Goal: Book appointment/travel/reservation

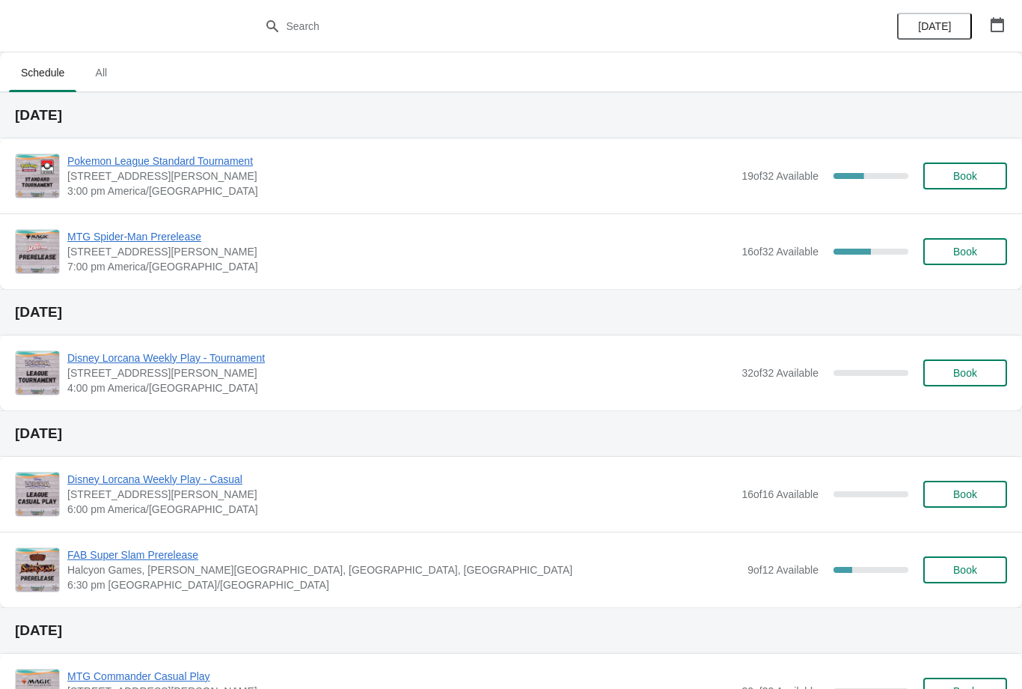
click at [949, 257] on button "Book" at bounding box center [966, 251] width 84 height 27
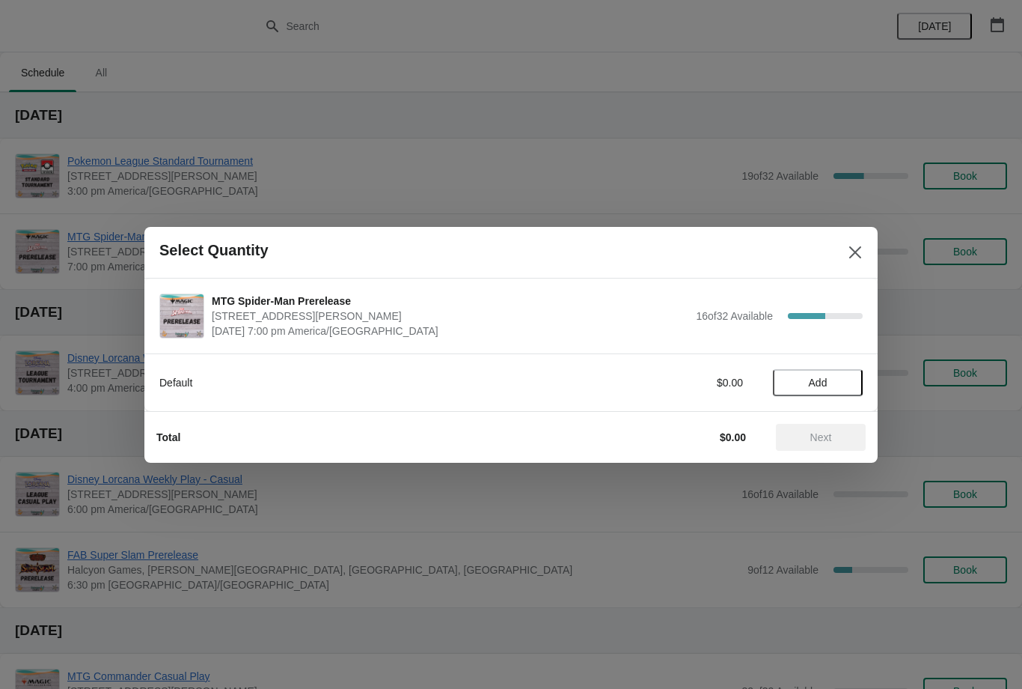
click at [867, 253] on button "Close" at bounding box center [855, 252] width 27 height 27
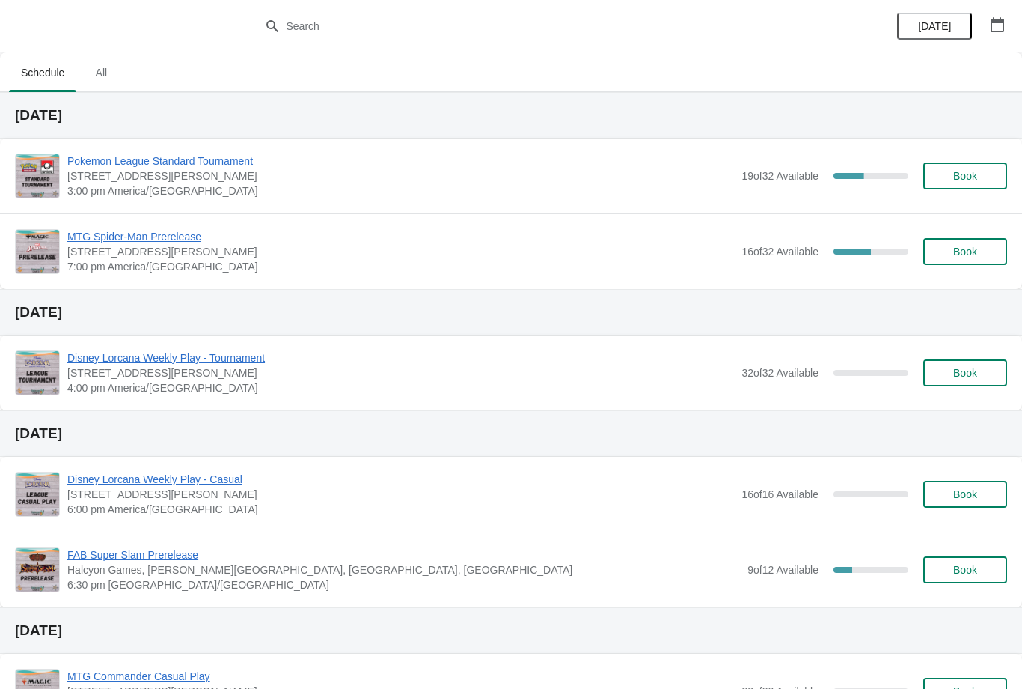
click at [1001, 34] on button "button" at bounding box center [997, 24] width 27 height 27
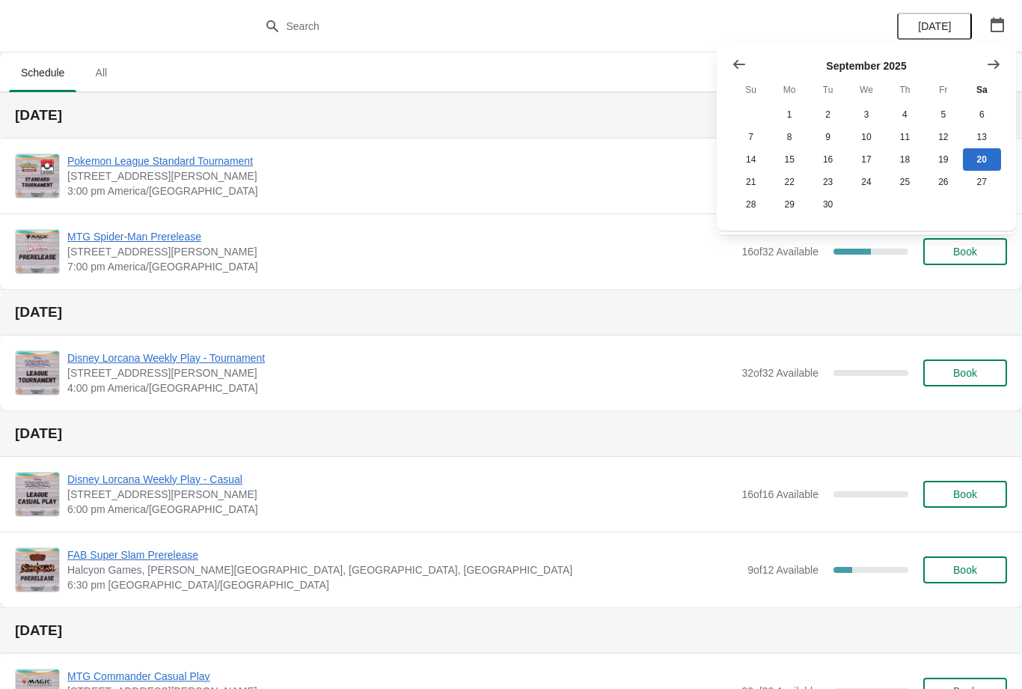
click at [993, 73] on button "Show next month, October 2025" at bounding box center [993, 64] width 27 height 27
click at [993, 57] on icon "Show next month, November 2025" at bounding box center [993, 64] width 15 height 15
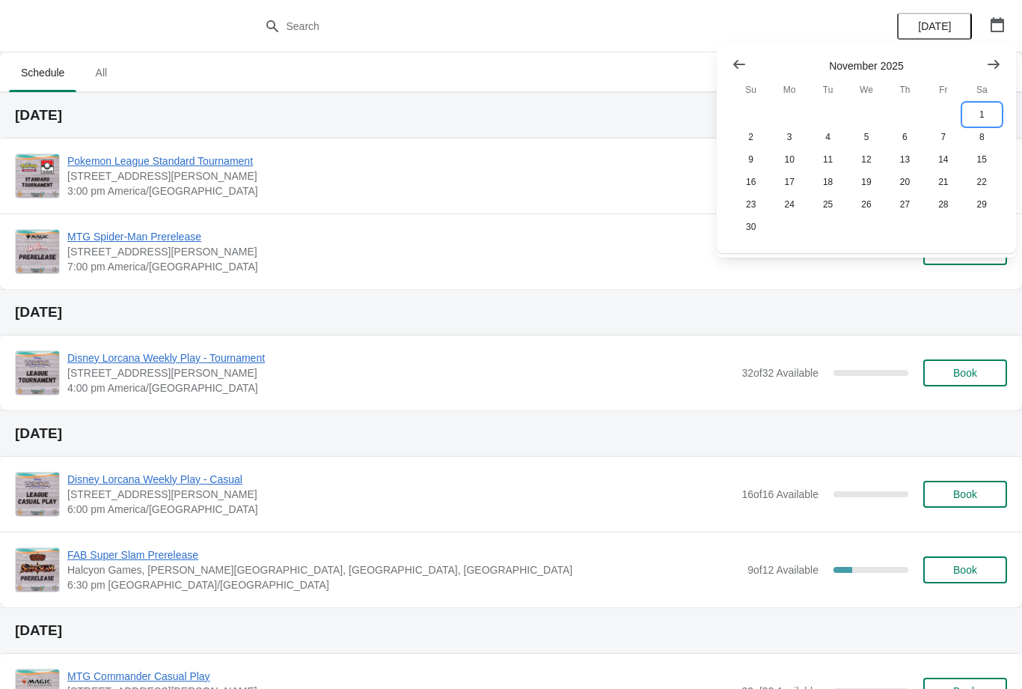
click at [986, 109] on button "1" at bounding box center [982, 114] width 38 height 22
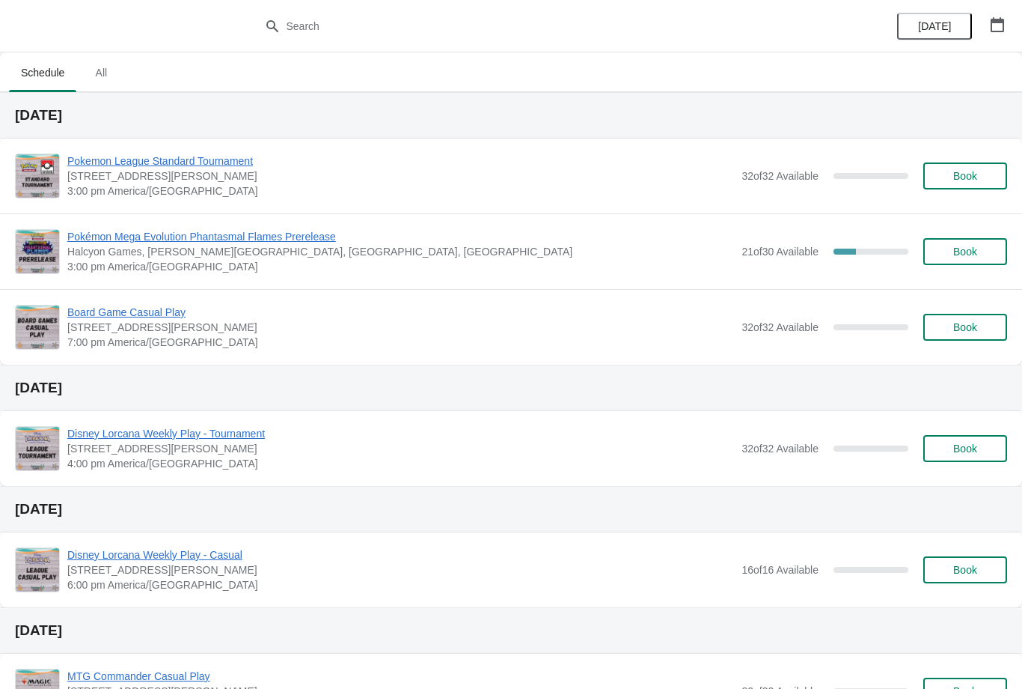
click at [971, 253] on span "Book" at bounding box center [966, 251] width 24 height 12
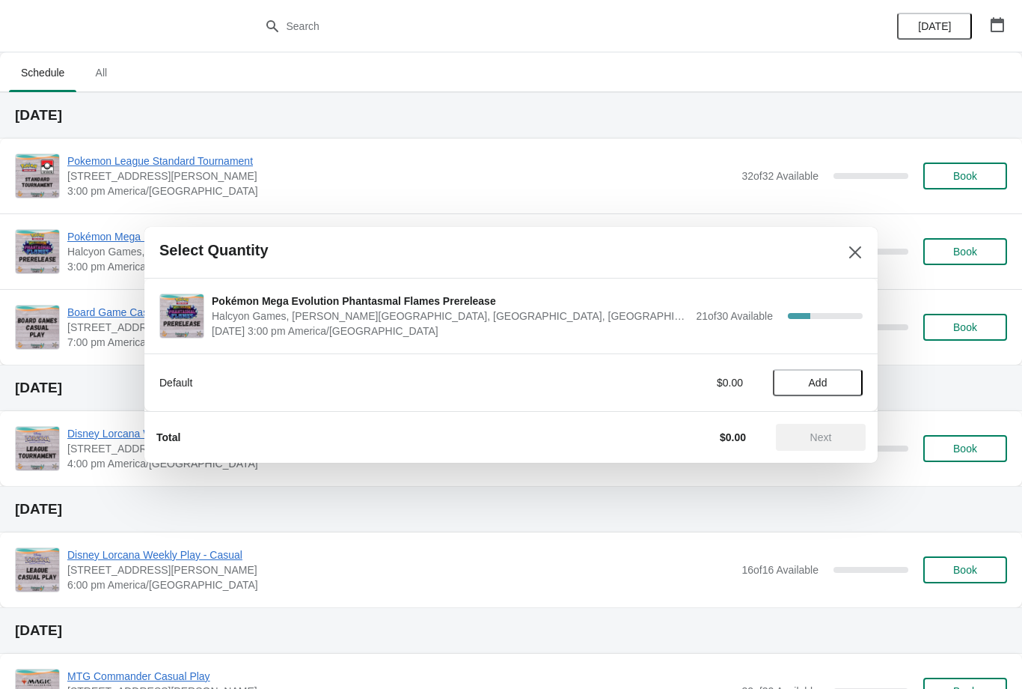
click at [839, 383] on span "Add" at bounding box center [818, 382] width 63 height 12
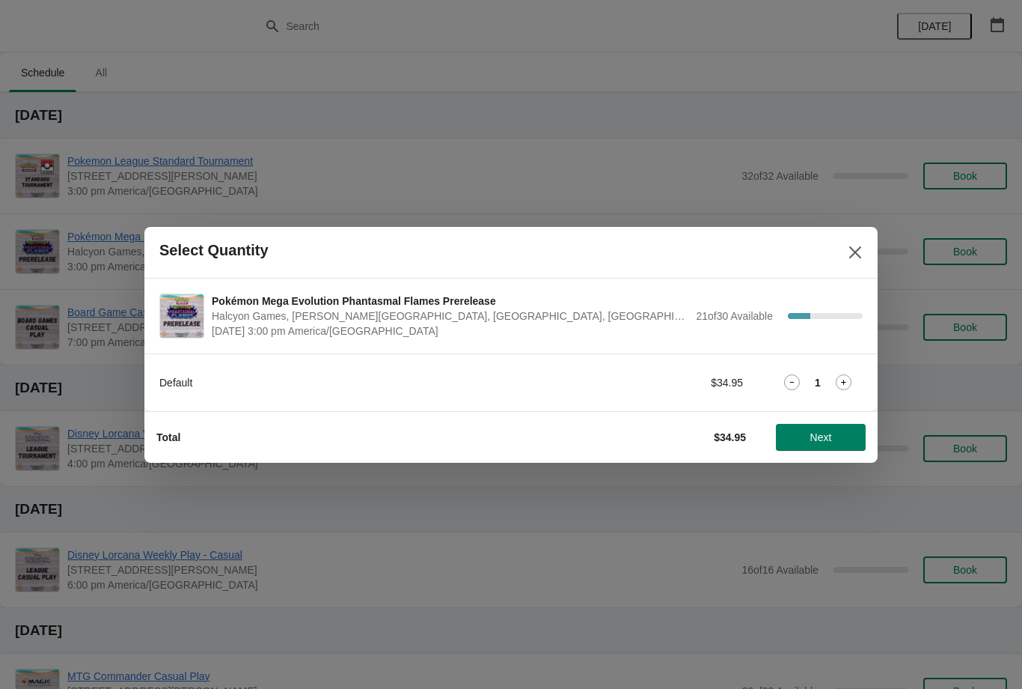
click at [834, 446] on button "Next" at bounding box center [821, 437] width 90 height 27
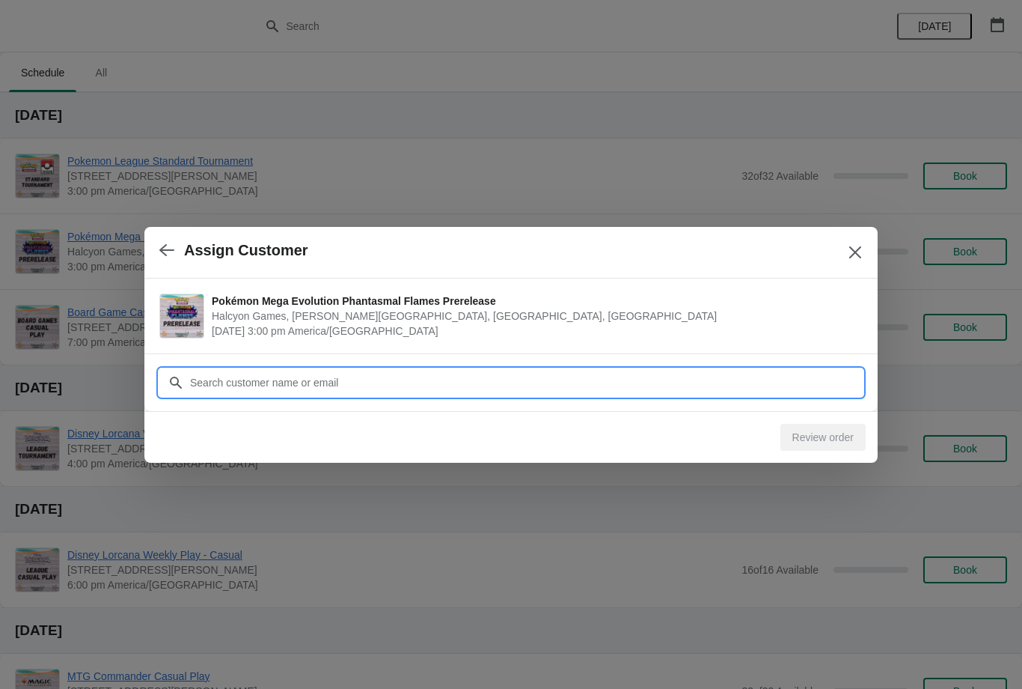
click at [792, 385] on input "Customer" at bounding box center [526, 382] width 674 height 27
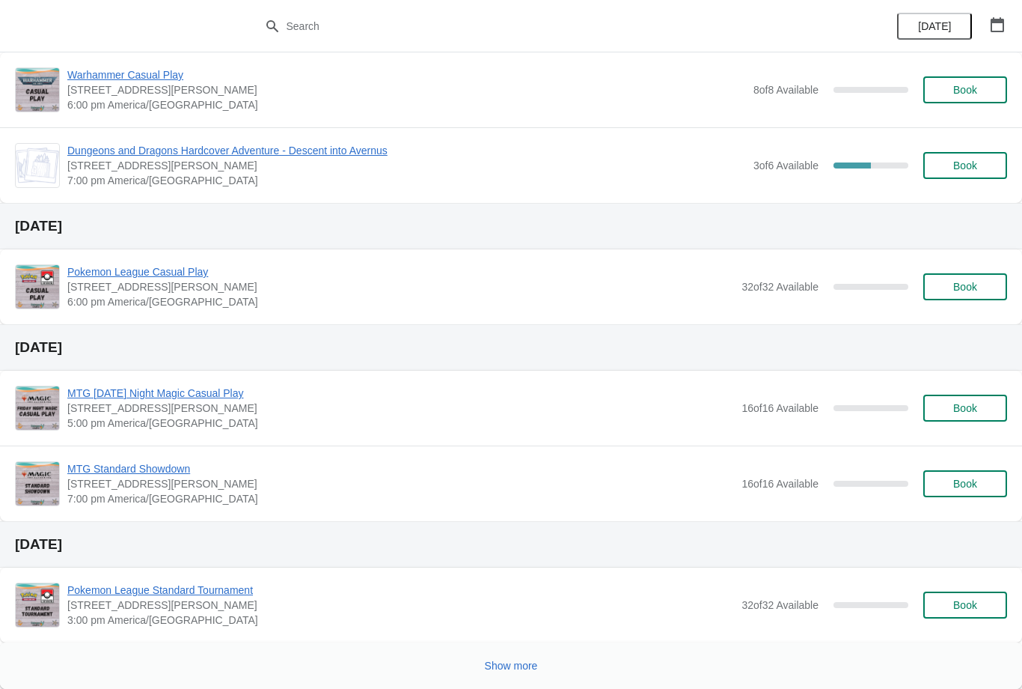
scroll to position [722, 0]
click at [517, 663] on span "Show more" at bounding box center [511, 665] width 53 height 12
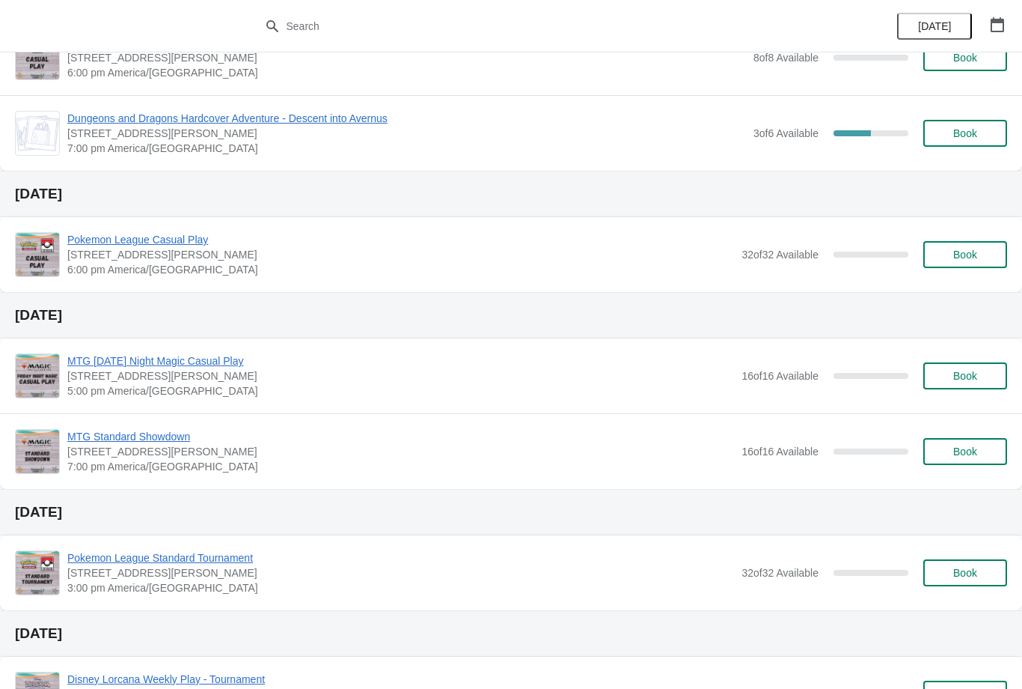
scroll to position [753, 0]
click at [980, 581] on button "Book" at bounding box center [966, 574] width 84 height 27
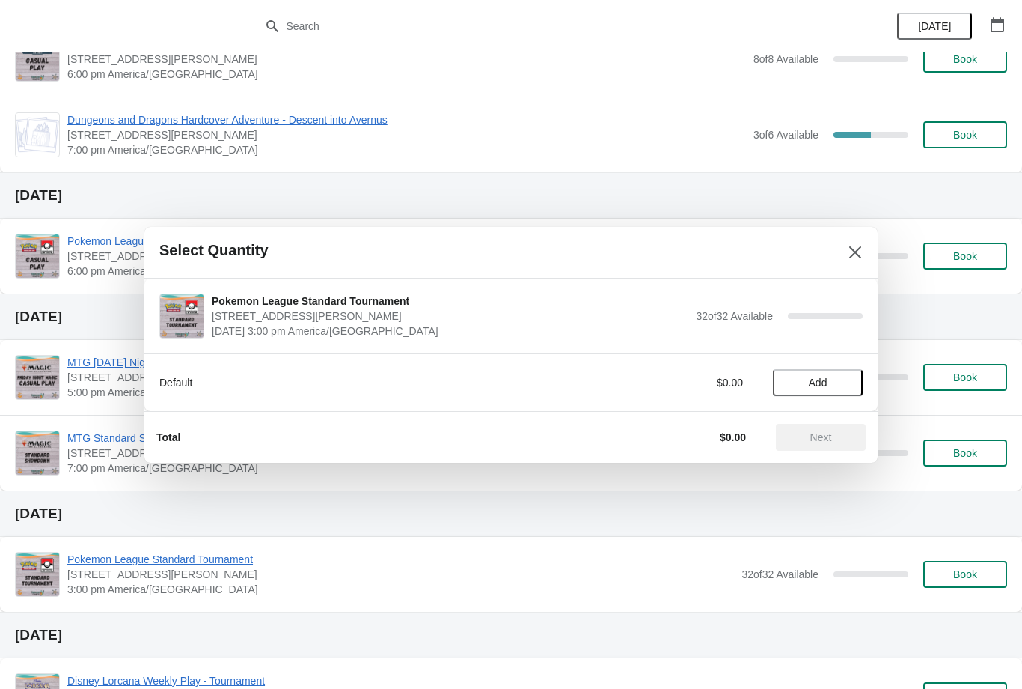
click at [832, 381] on span "Add" at bounding box center [818, 382] width 63 height 12
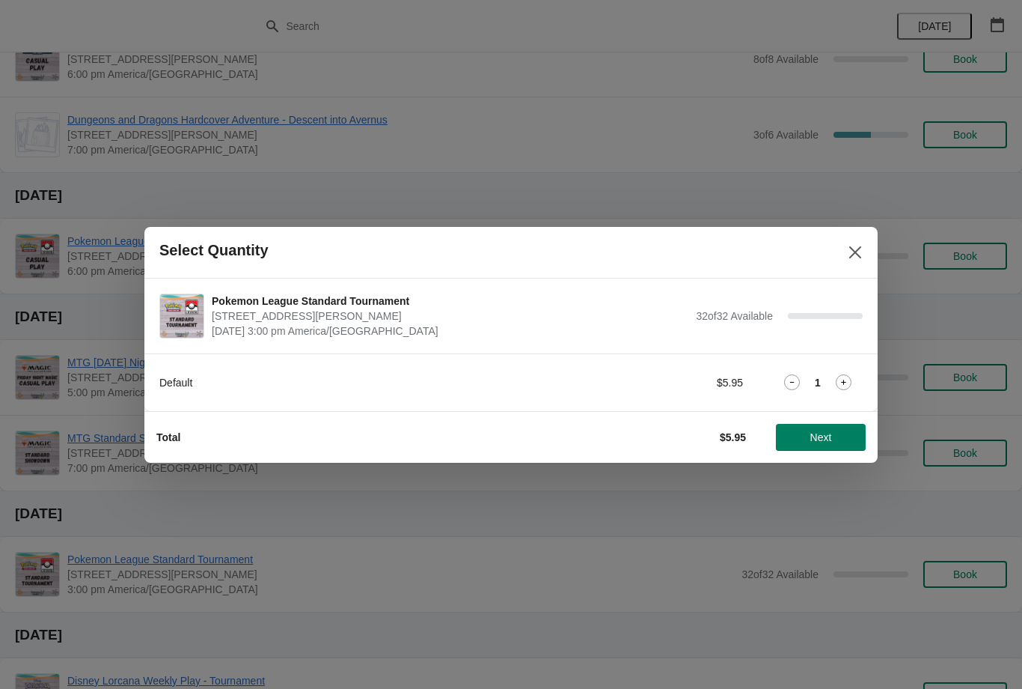
click at [833, 435] on span "Next" at bounding box center [821, 437] width 66 height 12
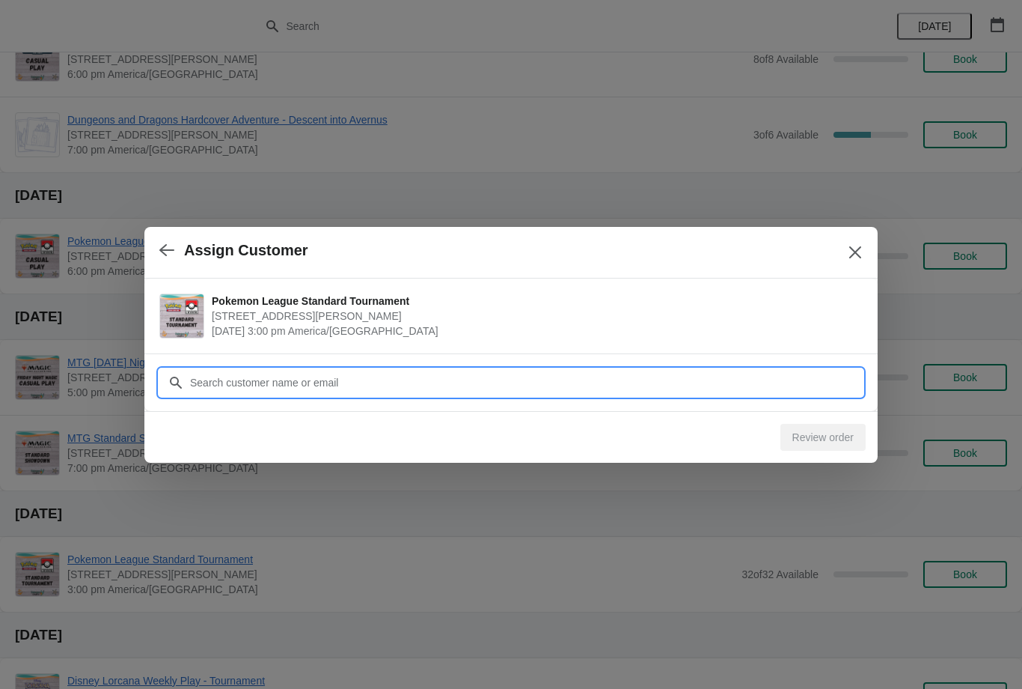
click at [730, 370] on input "Customer" at bounding box center [526, 382] width 674 height 27
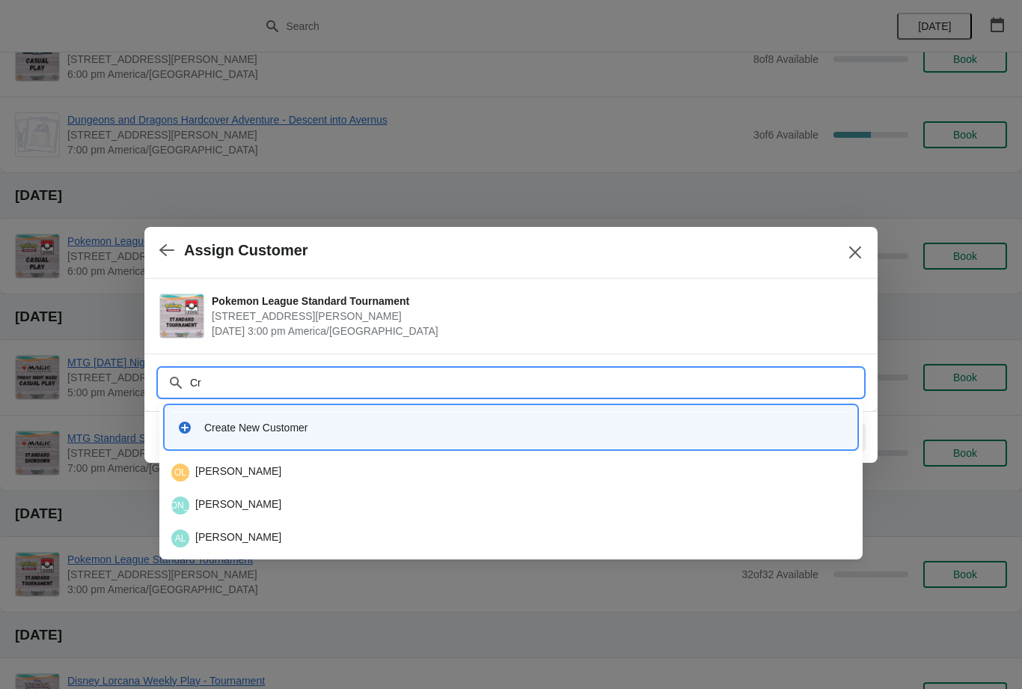
type input "Cri"
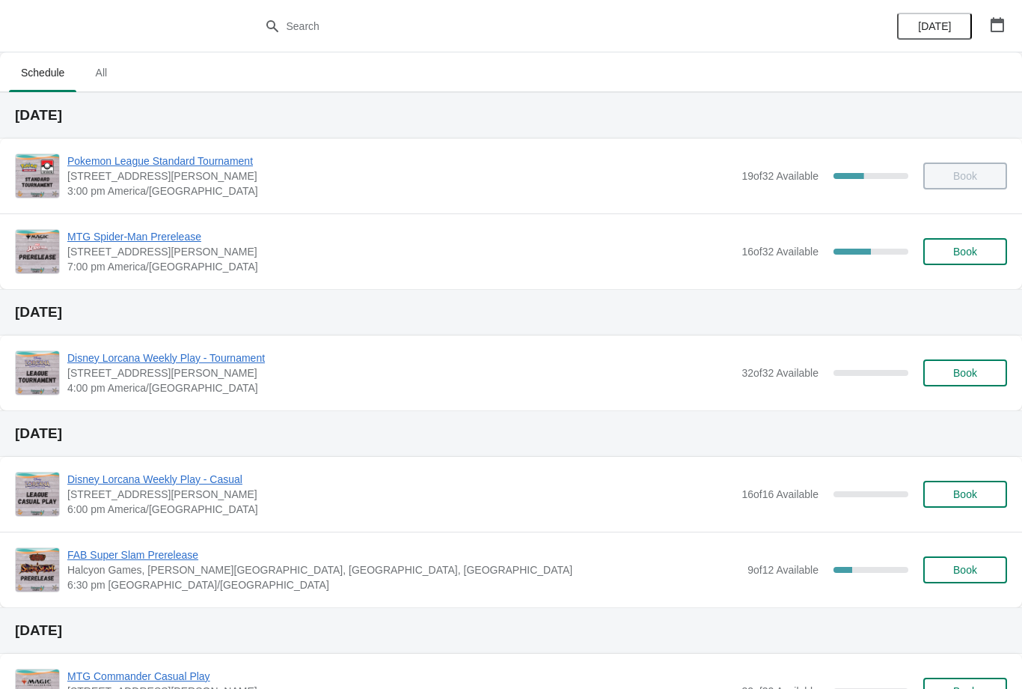
click at [115, 226] on div "MTG Spider-Man Prerelease 2040 Louetta Rd Ste I Spring, TX 77388 7:00 pm Americ…" at bounding box center [511, 251] width 1022 height 76
click at [121, 226] on div "MTG Spider-Man Prerelease 2040 Louetta Rd Ste I Spring, TX 77388 7:00 pm Americ…" at bounding box center [511, 251] width 1022 height 76
click at [104, 236] on span "MTG Spider-Man Prerelease" at bounding box center [400, 236] width 667 height 15
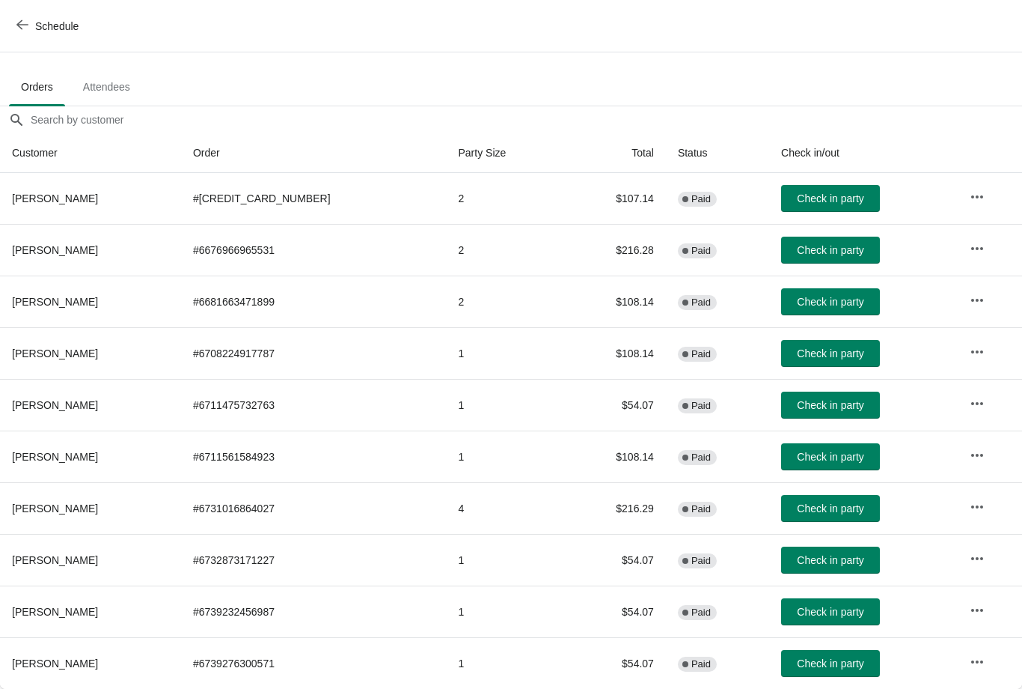
scroll to position [76, 0]
click at [839, 406] on span "Check in party" at bounding box center [830, 405] width 67 height 12
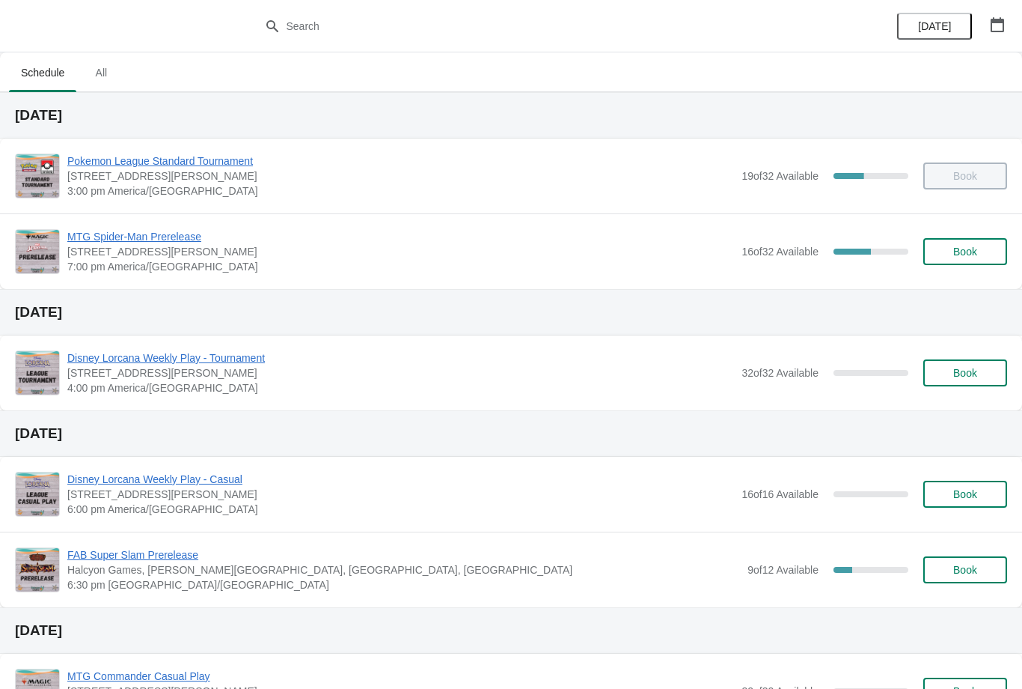
click at [960, 245] on span "Book" at bounding box center [966, 251] width 24 height 12
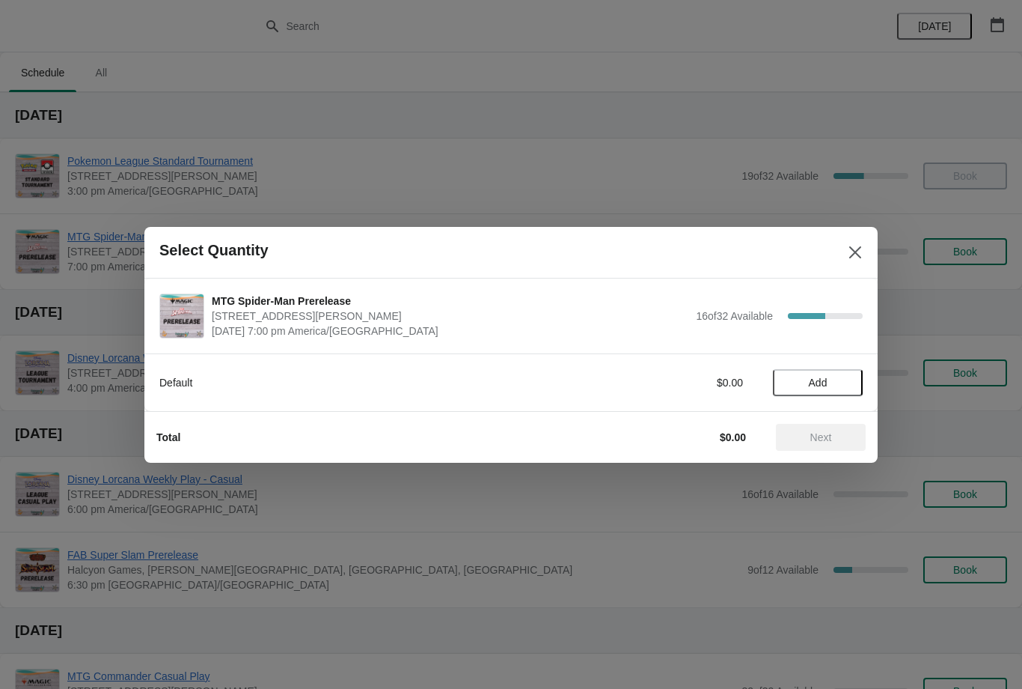
click at [849, 381] on span "Add" at bounding box center [818, 382] width 63 height 12
click at [837, 440] on span "Next" at bounding box center [821, 437] width 66 height 12
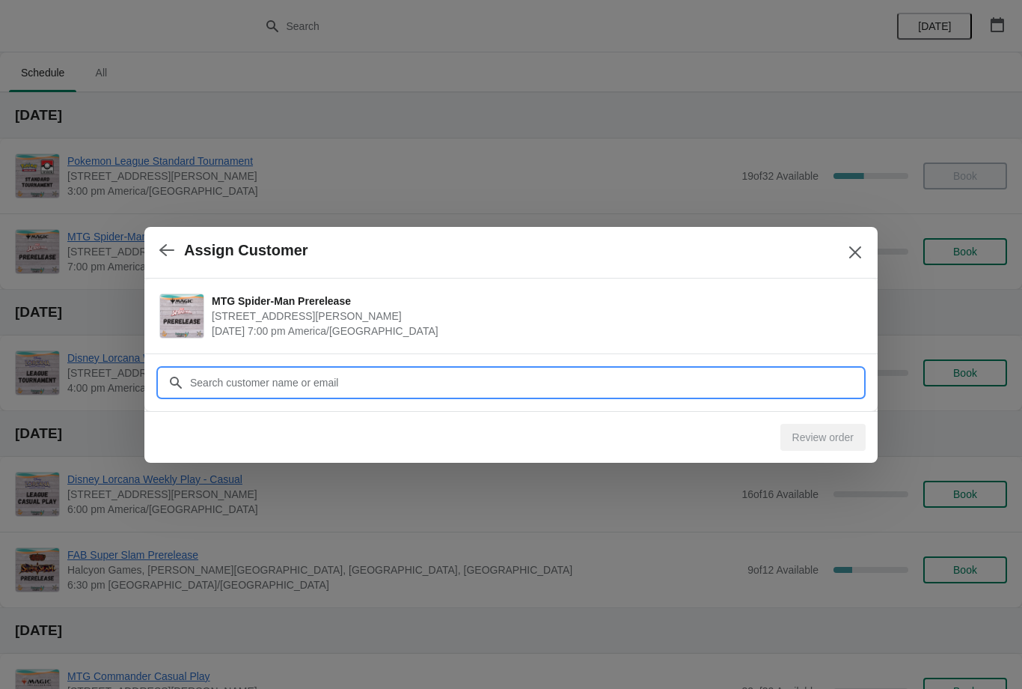
click at [806, 369] on input "Customer" at bounding box center [526, 382] width 674 height 27
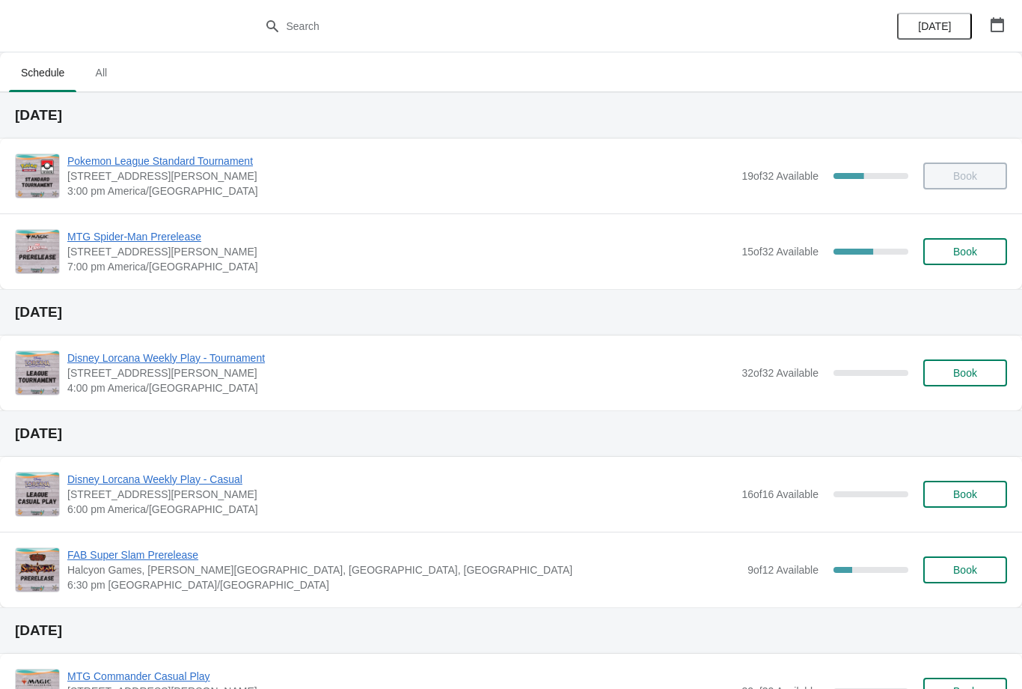
click at [986, 263] on button "Book" at bounding box center [966, 251] width 84 height 27
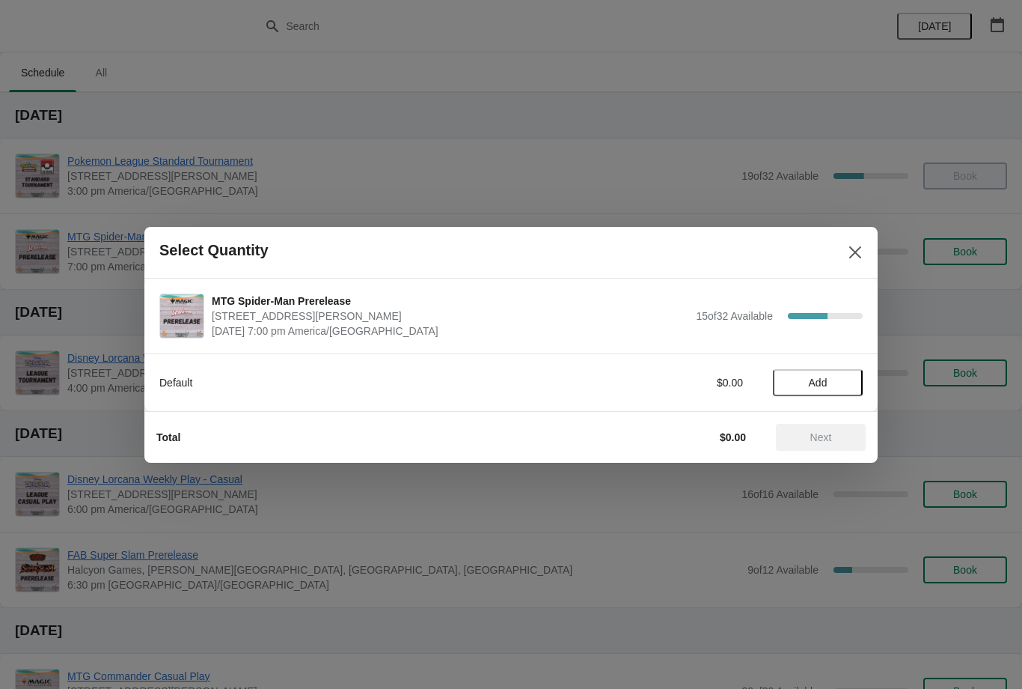
click at [859, 250] on icon "Close" at bounding box center [855, 252] width 15 height 15
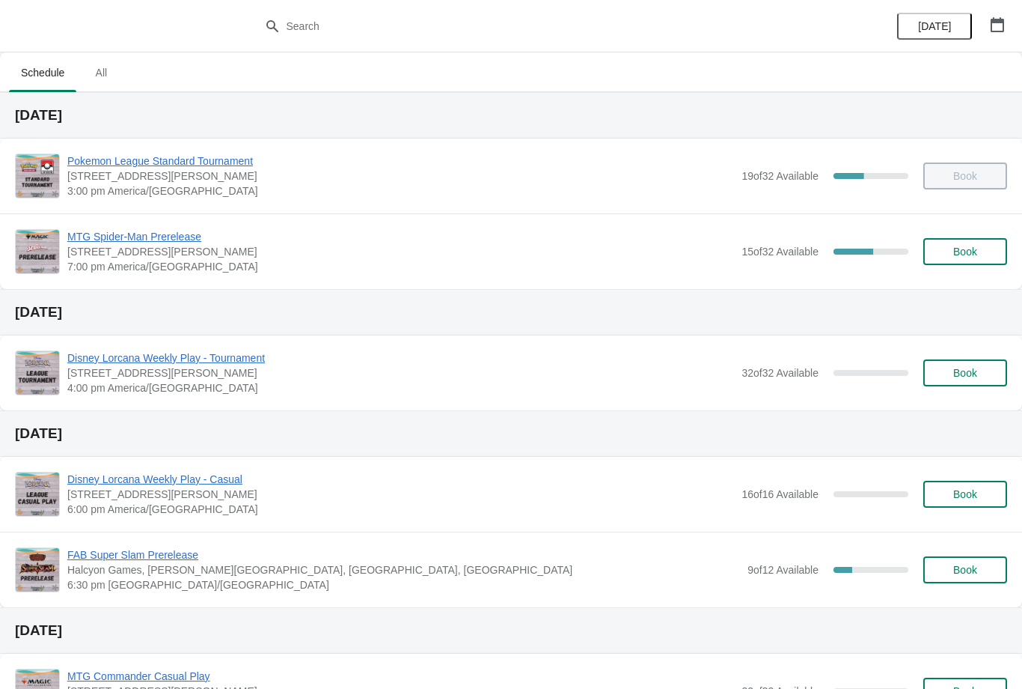
click at [1003, 31] on icon "button" at bounding box center [997, 24] width 13 height 15
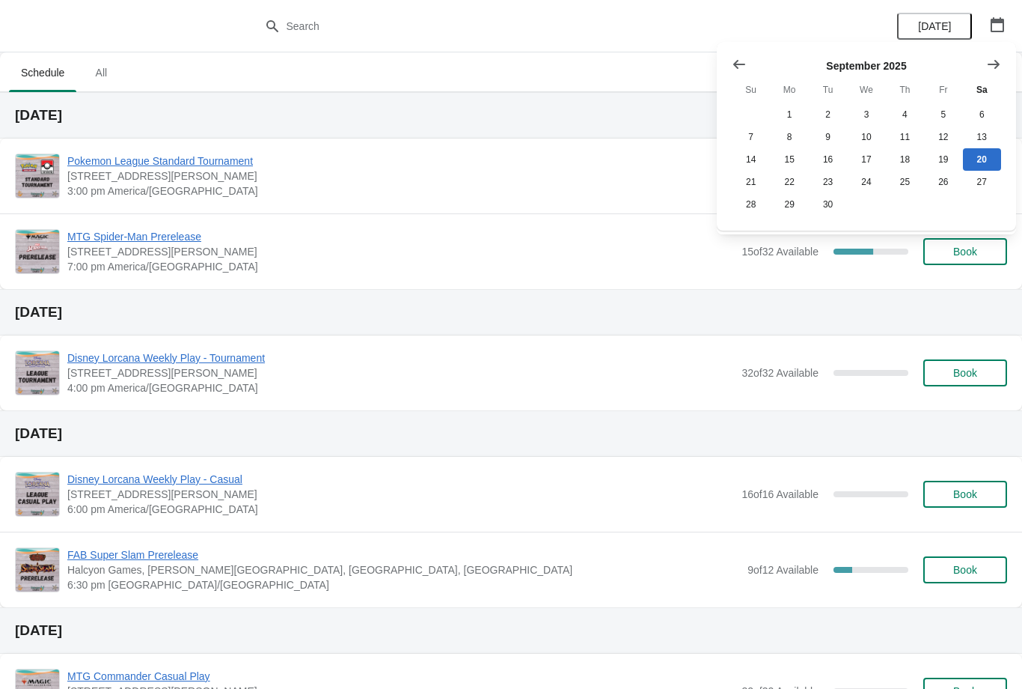
click at [1004, 65] on button "Show next month, October 2025" at bounding box center [993, 64] width 27 height 27
click at [986, 61] on button "Show next month, November 2025" at bounding box center [993, 64] width 27 height 27
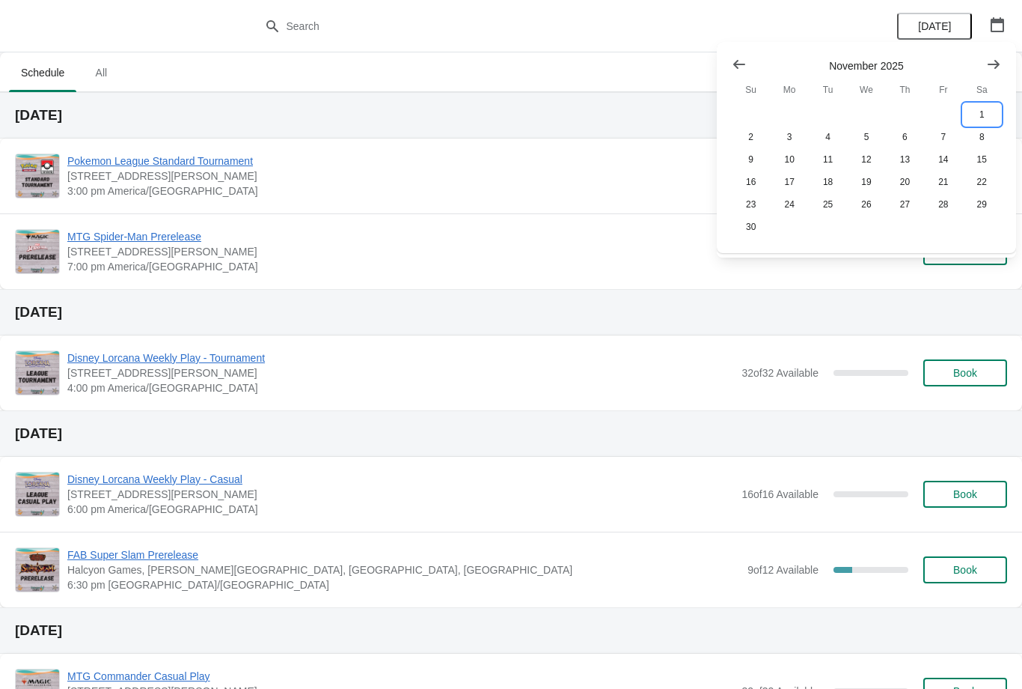
click at [982, 116] on button "1" at bounding box center [982, 114] width 38 height 22
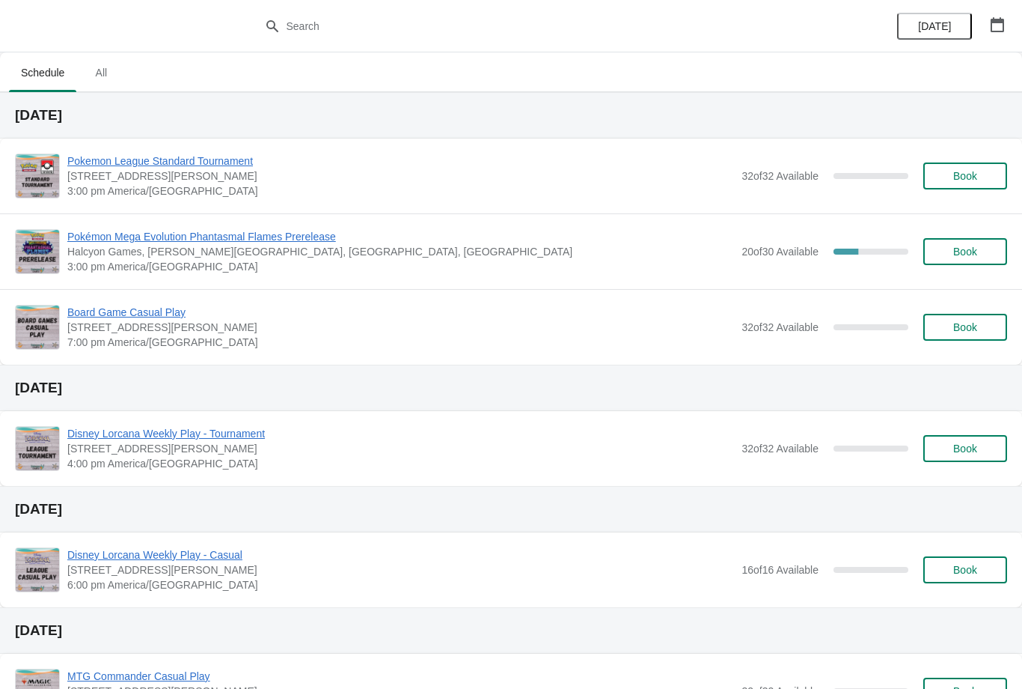
click at [974, 260] on button "Book" at bounding box center [966, 251] width 84 height 27
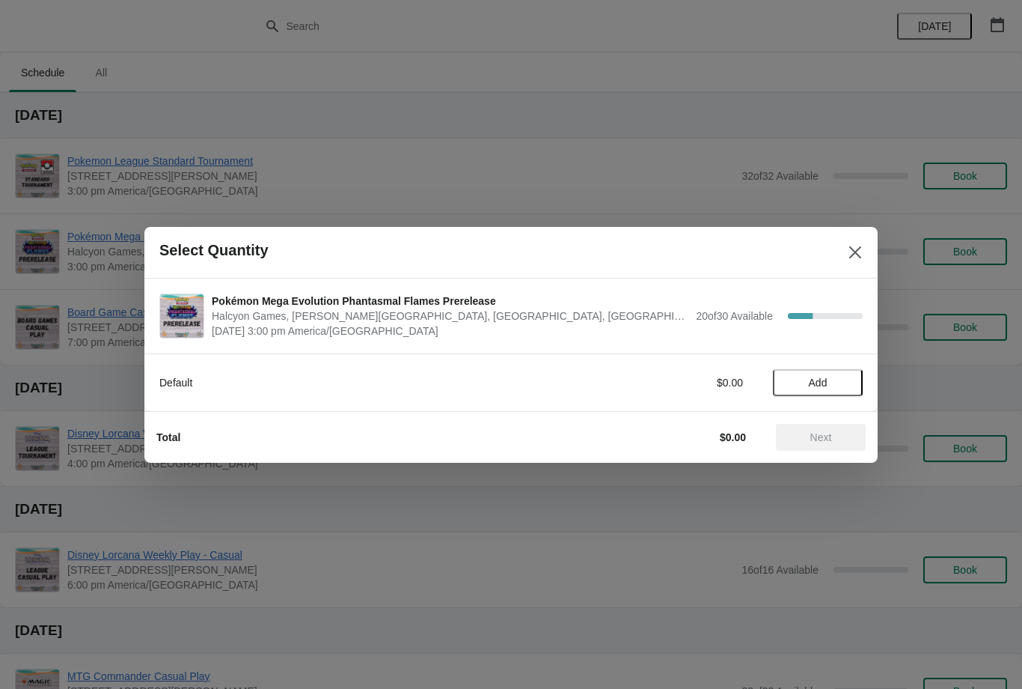
click at [832, 378] on span "Add" at bounding box center [818, 382] width 63 height 12
click at [829, 439] on span "Next" at bounding box center [822, 437] width 22 height 12
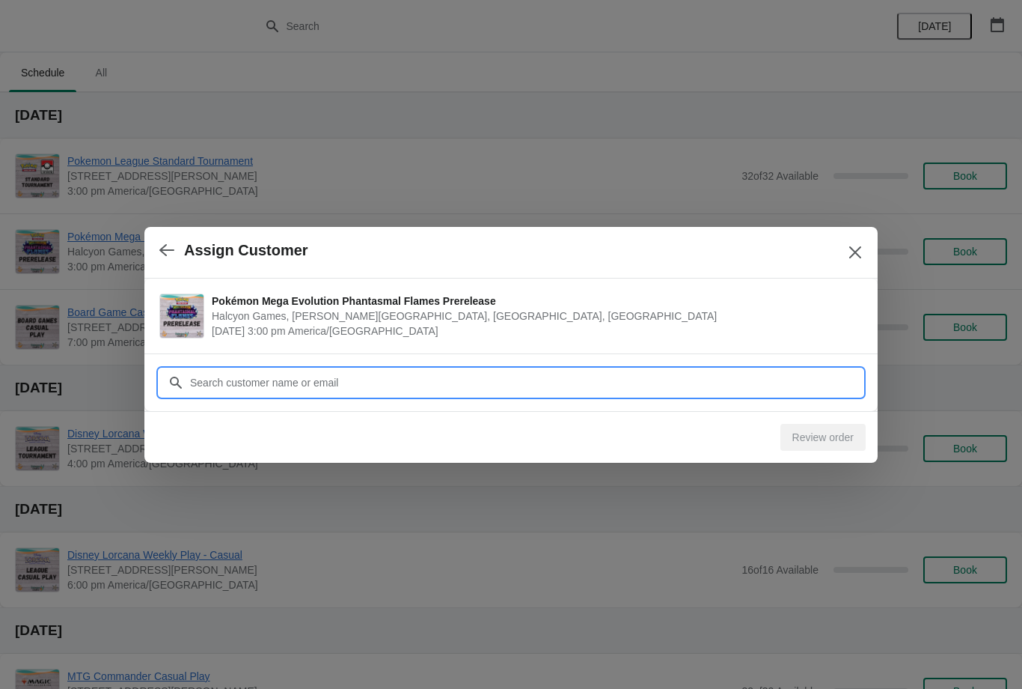
click at [783, 385] on input "Customer" at bounding box center [526, 382] width 674 height 27
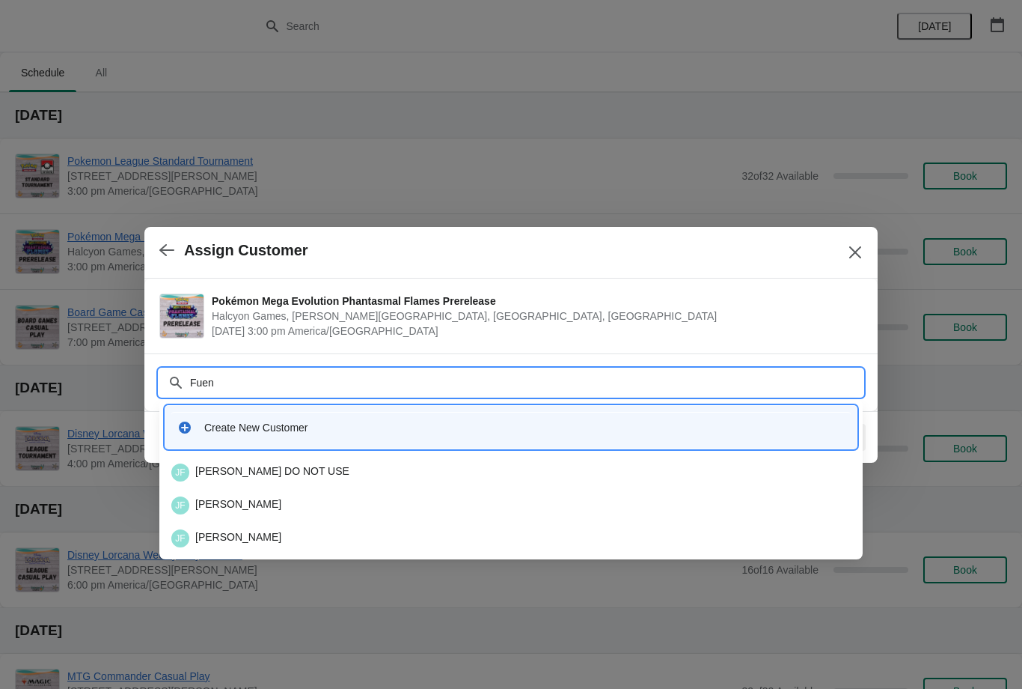
type input "Fuent"
click at [325, 498] on div "JF Jaime Fuentes" at bounding box center [511, 505] width 680 height 18
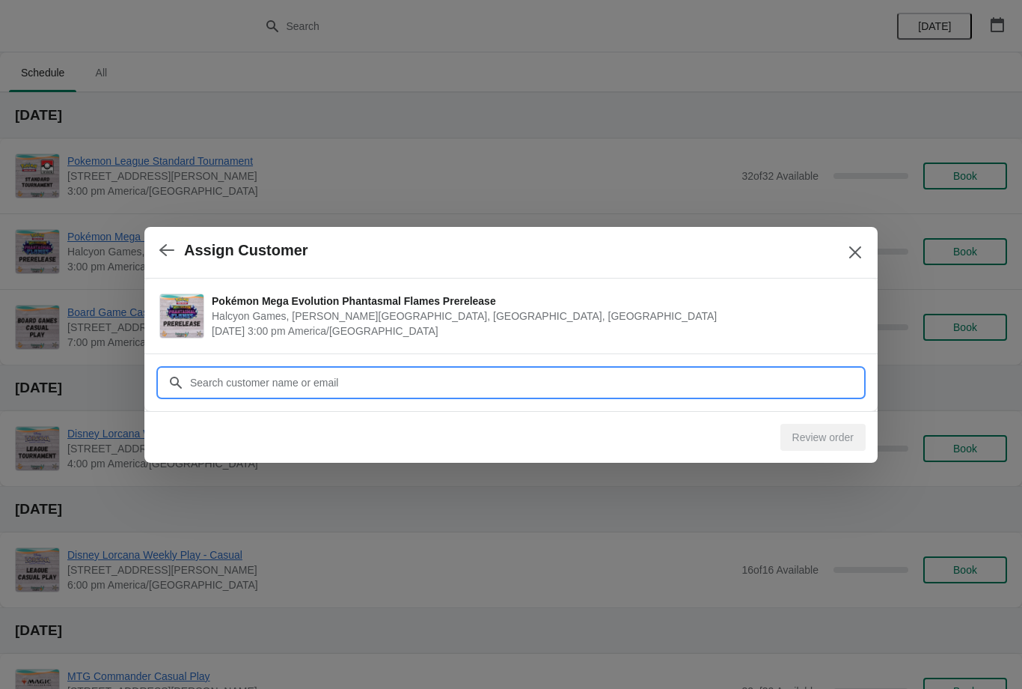
click at [730, 384] on input "Customer" at bounding box center [526, 382] width 674 height 27
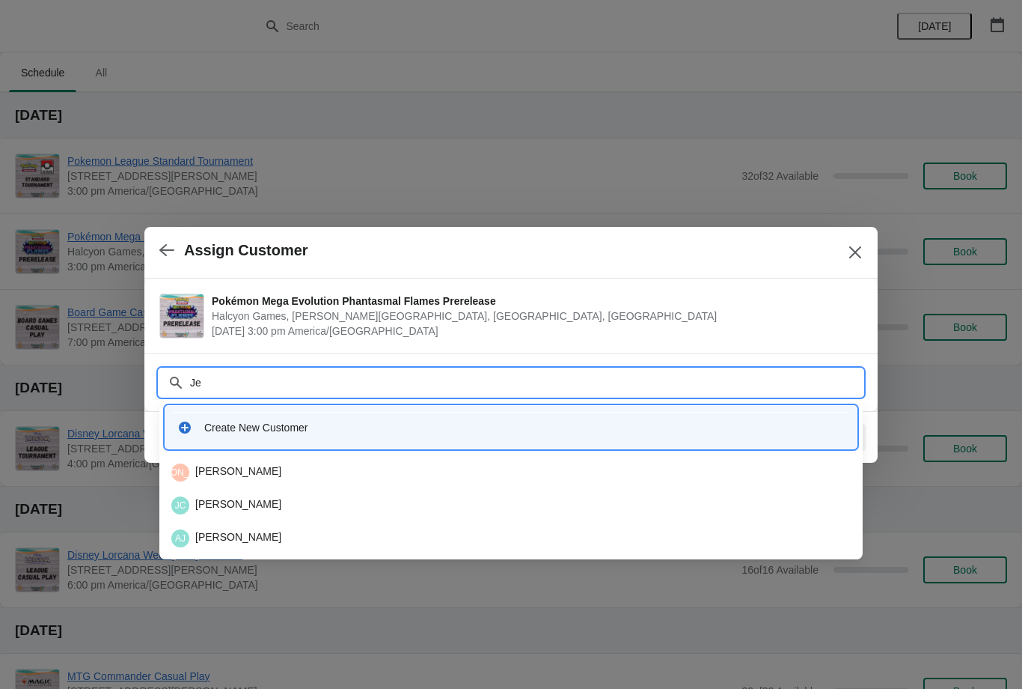
type input "J"
type input "Fuent"
click at [332, 525] on div "JF Jaime Fuentes" at bounding box center [511, 538] width 692 height 30
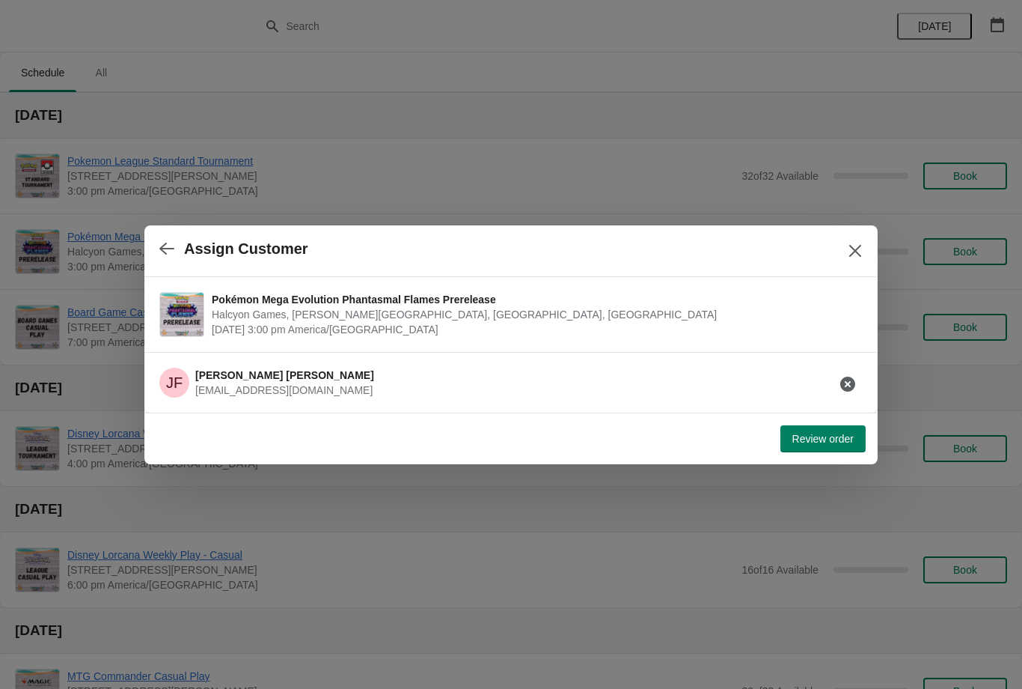
click at [840, 441] on span "Review order" at bounding box center [823, 439] width 61 height 12
